Goal: Navigation & Orientation: Find specific page/section

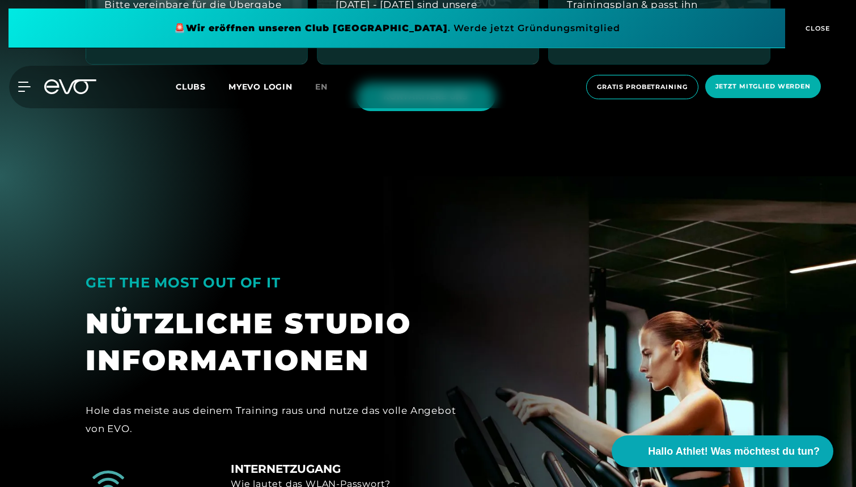
scroll to position [620, 0]
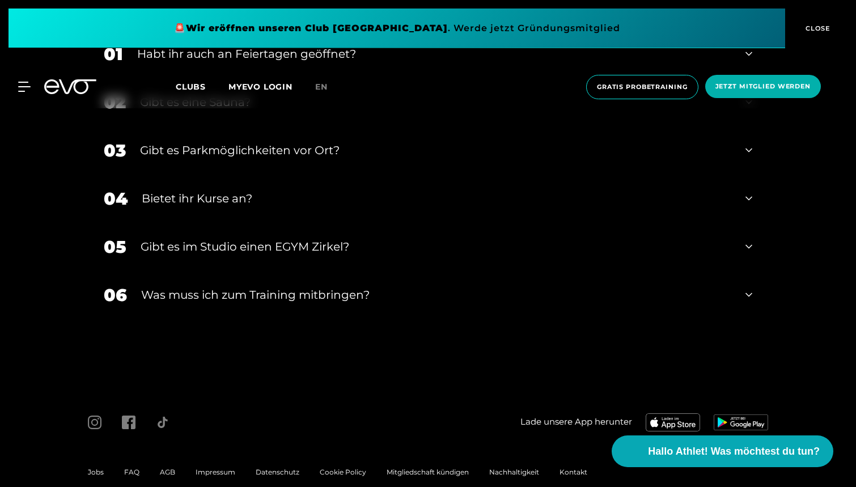
scroll to position [4280, 0]
click at [19, 77] on div "MyEVO Login Über EVO Mitgliedschaften Probetraining TAGESPASS EVO Studios Düsse…" at bounding box center [428, 87] width 852 height 43
click at [23, 81] on div "MyEVO Login Über EVO Mitgliedschaften Probetraining TAGESPASS EVO Studios Düsse…" at bounding box center [428, 87] width 852 height 43
click at [26, 90] on icon at bounding box center [26, 87] width 16 height 10
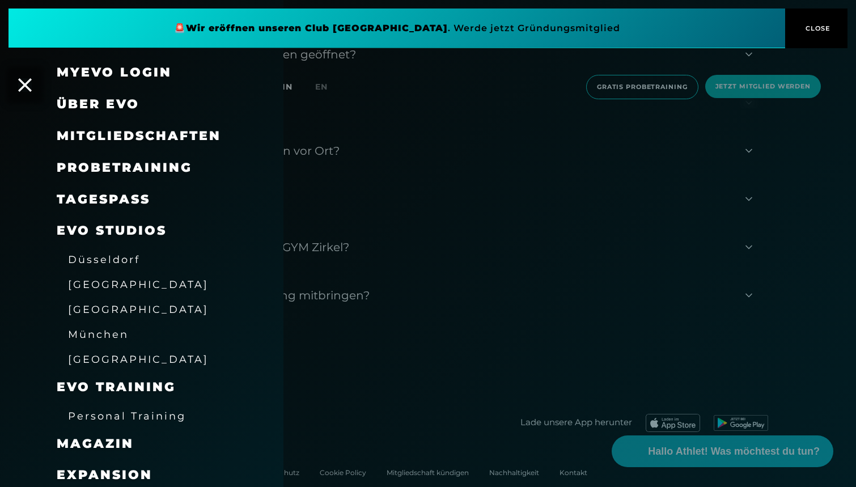
click at [744, 128] on div at bounding box center [428, 243] width 856 height 487
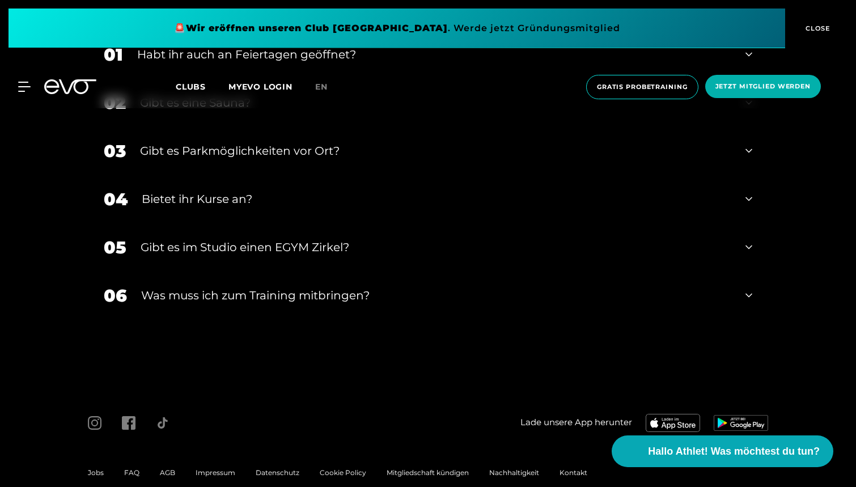
click at [811, 27] on span "CLOSE" at bounding box center [817, 28] width 28 height 10
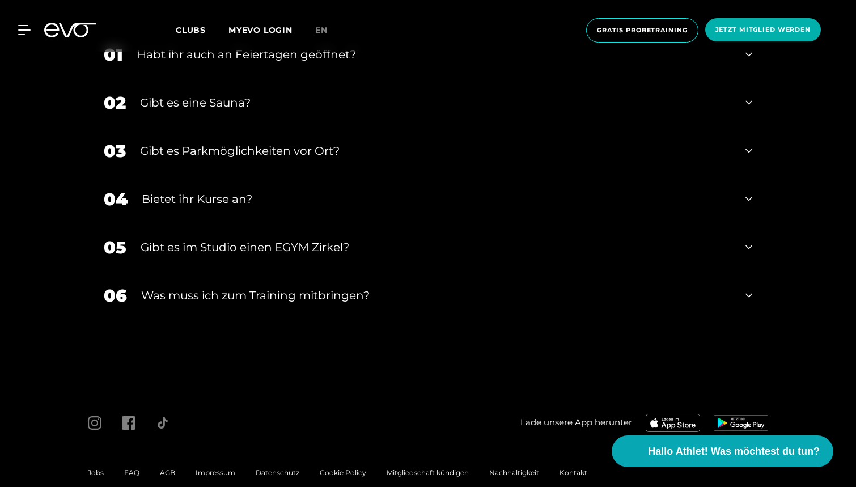
click at [256, 25] on link "MYEVO LOGIN" at bounding box center [261, 30] width 64 height 10
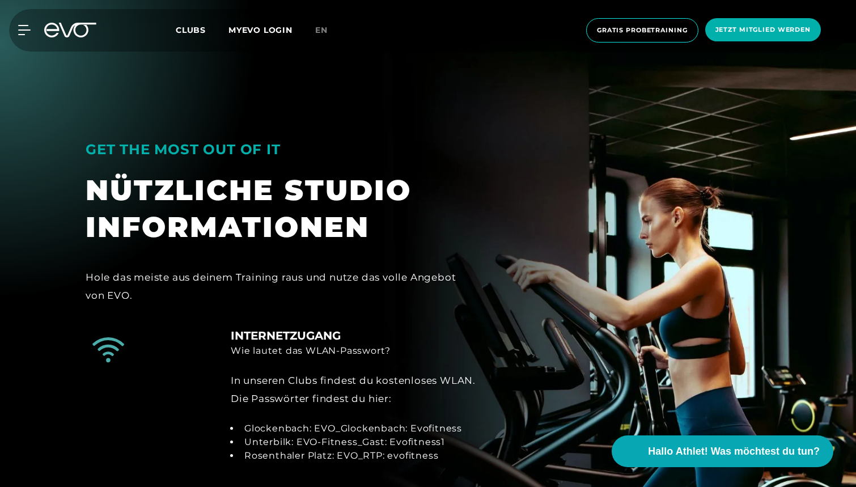
scroll to position [836, 0]
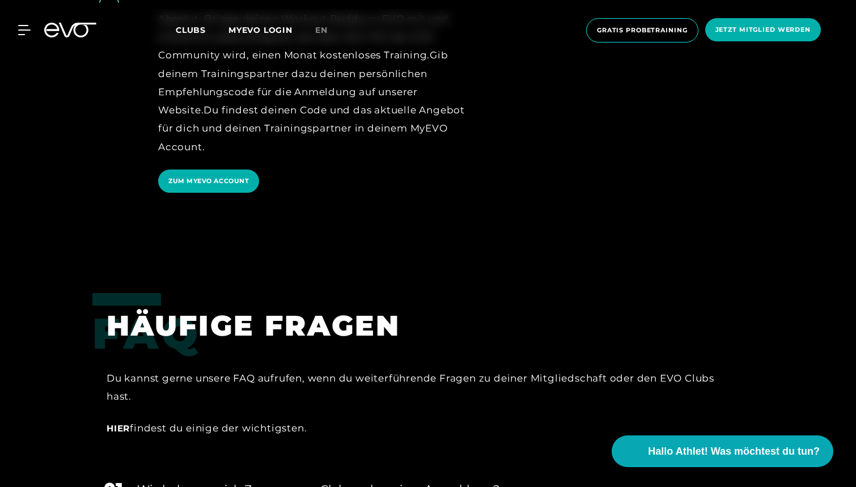
scroll to position [1348, 0]
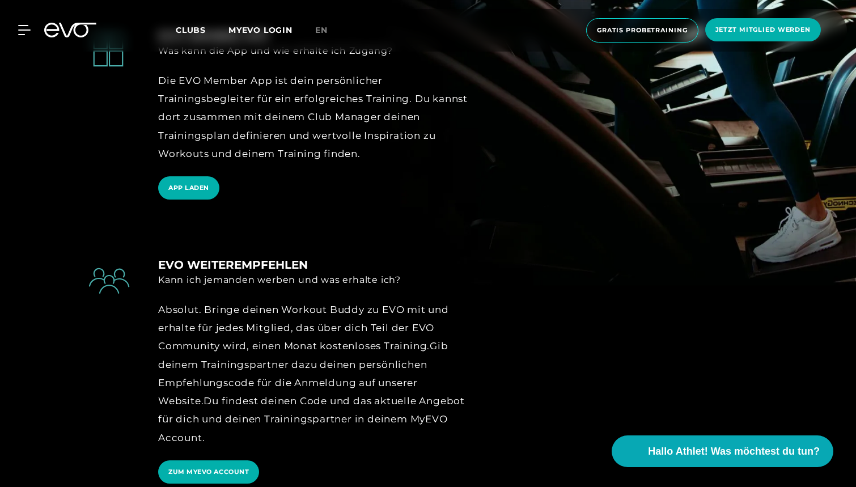
click at [191, 31] on span "Clubs" at bounding box center [191, 30] width 30 height 10
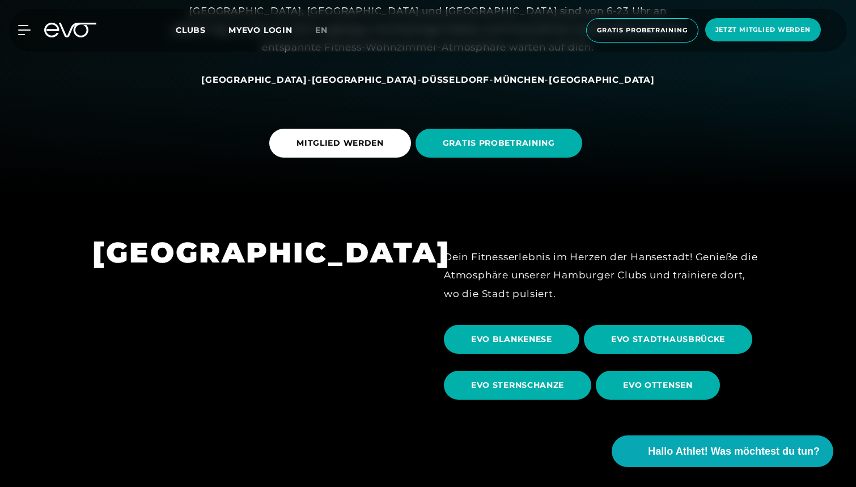
scroll to position [270, 0]
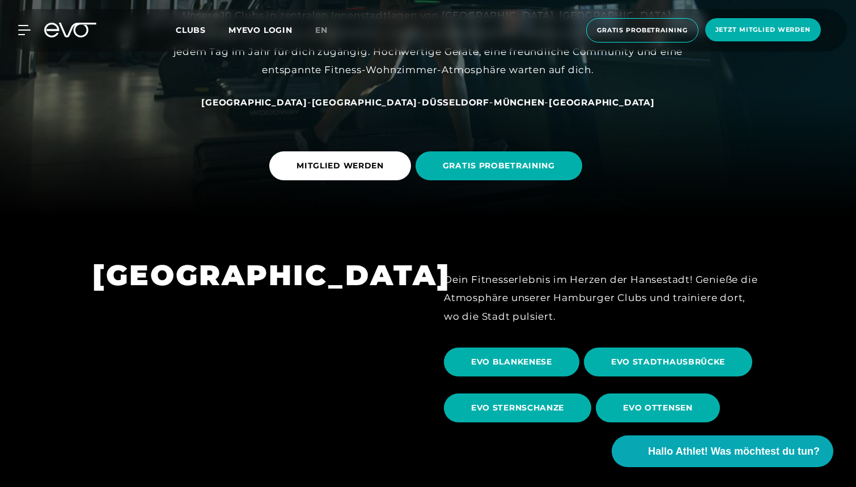
click at [305, 103] on span "[GEOGRAPHIC_DATA]" at bounding box center [254, 102] width 106 height 11
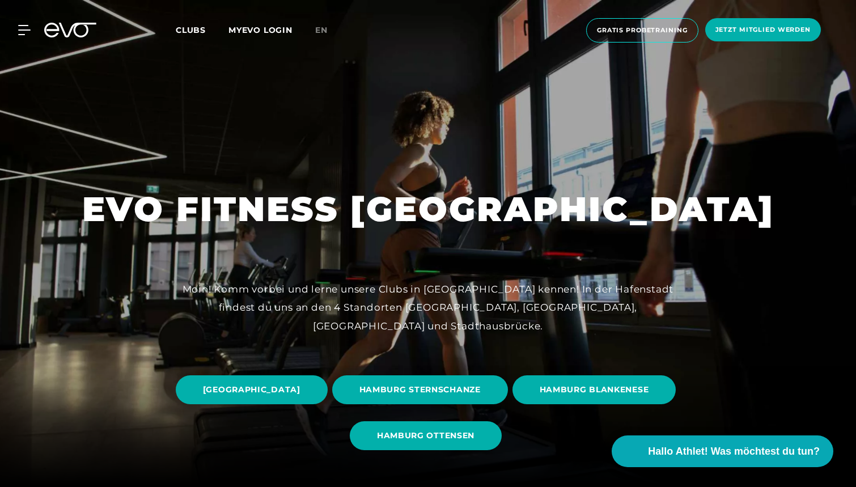
scroll to position [99, 0]
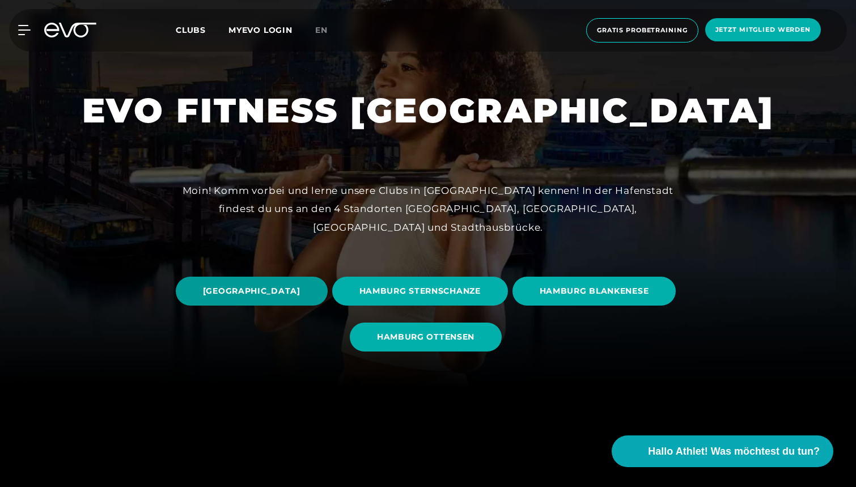
click at [301, 291] on span "HAMBURG STADTHAUSBRÜCKE" at bounding box center [252, 291] width 98 height 12
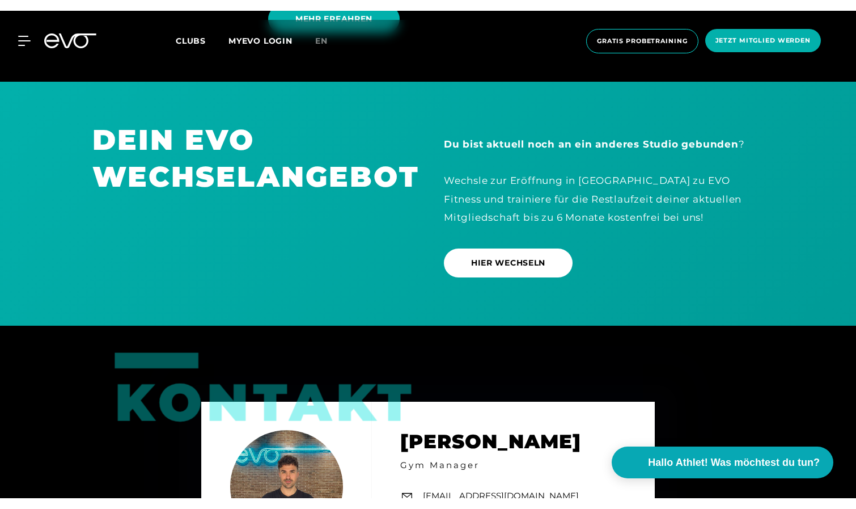
scroll to position [3151, 0]
